Goal: Task Accomplishment & Management: Use online tool/utility

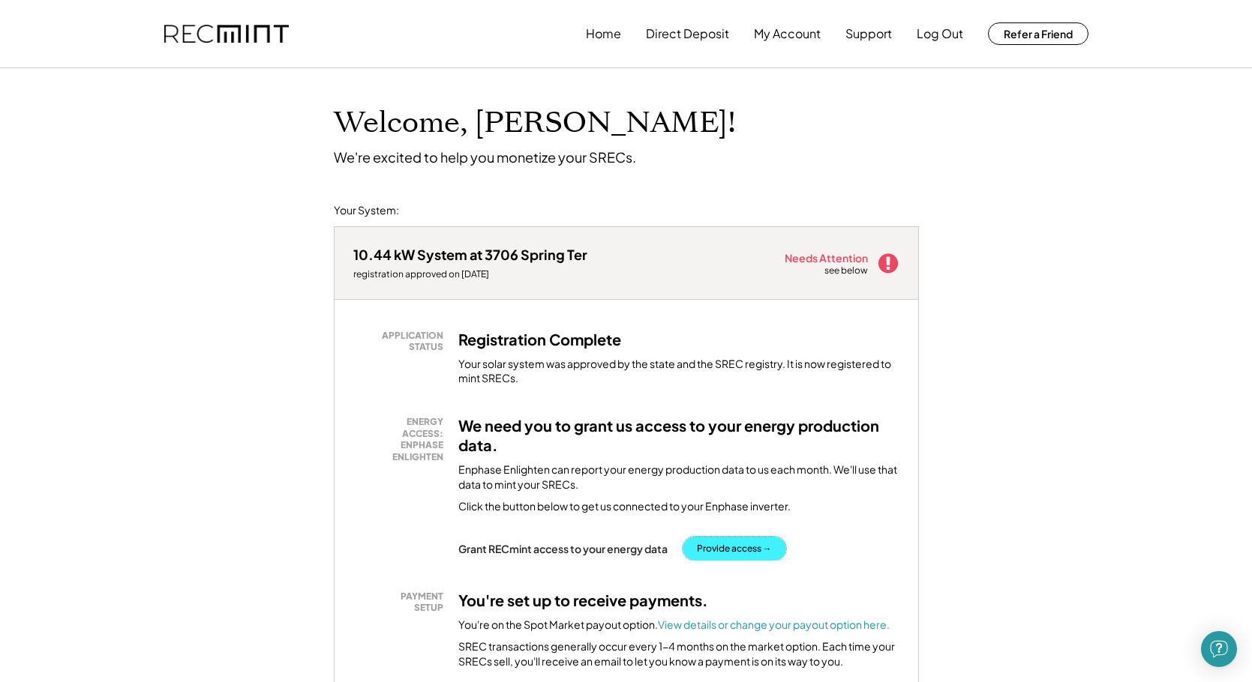
click at [756, 546] on button "Provide access →" at bounding box center [733, 549] width 103 height 24
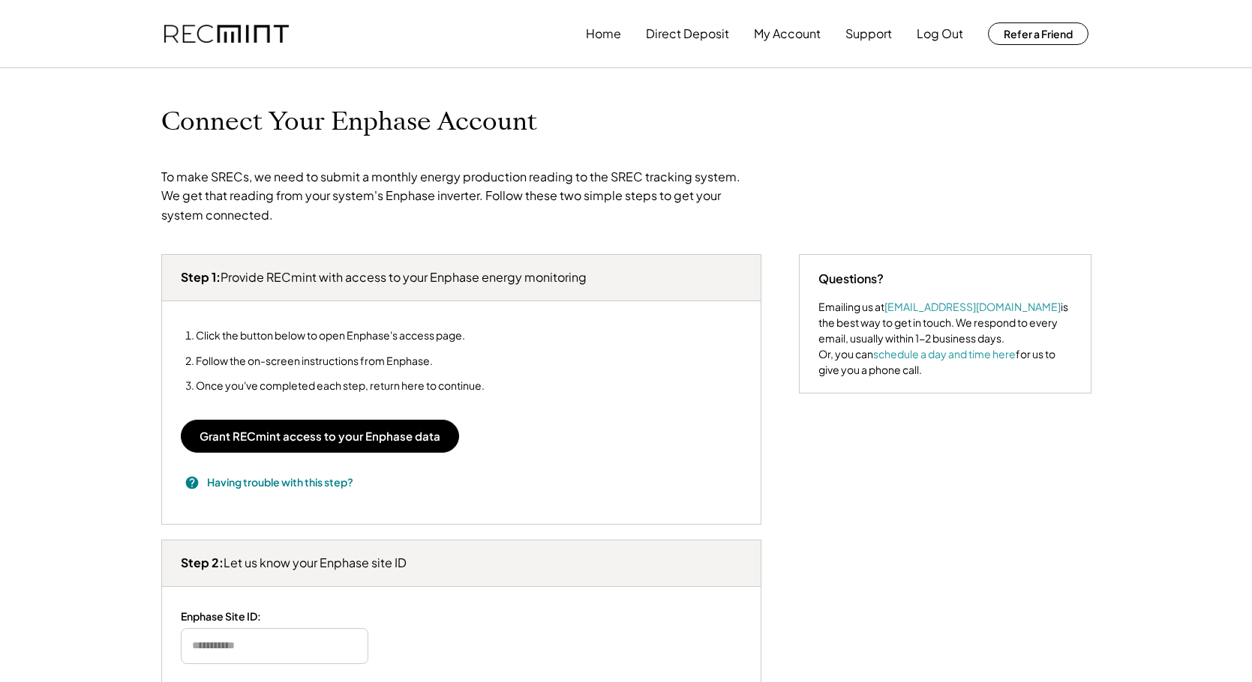
type input "*******"
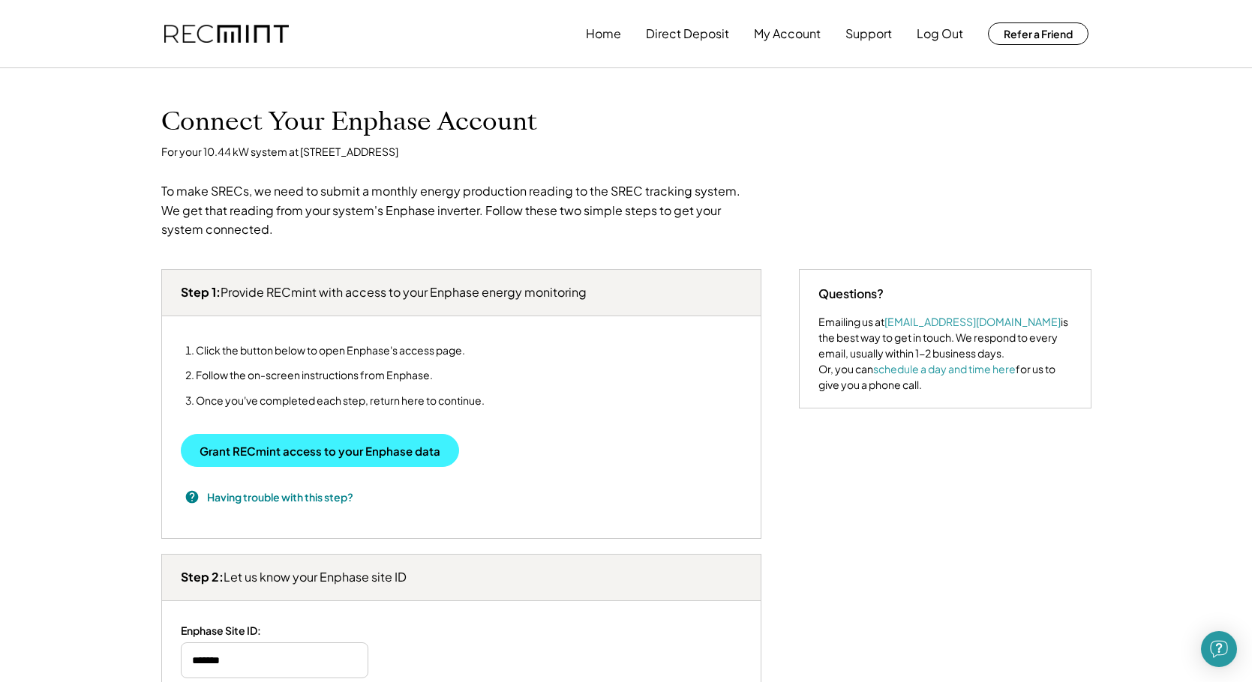
click at [360, 451] on button "Grant RECmint access to your Enphase data" at bounding box center [320, 450] width 278 height 33
